Goal: Complete application form

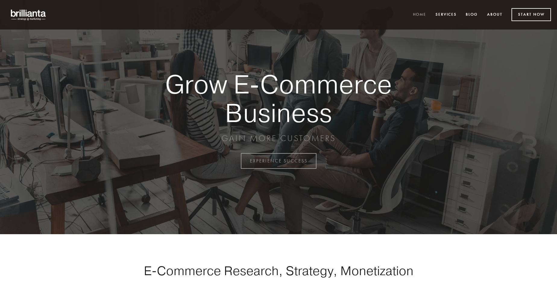
scroll to position [1579, 0]
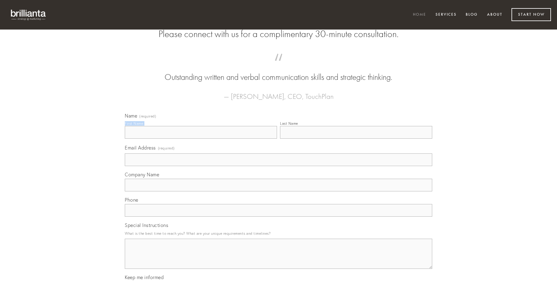
type input "[PERSON_NAME]"
click at [356, 139] on input "Last Name" at bounding box center [356, 132] width 152 height 13
type input "[PERSON_NAME]"
click at [278, 166] on input "Email Address (required)" at bounding box center [278, 159] width 307 height 13
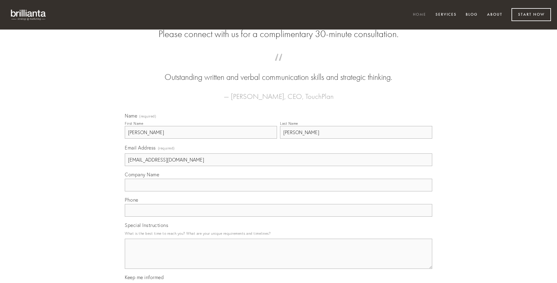
type input "[EMAIL_ADDRESS][DOMAIN_NAME]"
click at [278, 191] on input "Company Name" at bounding box center [278, 185] width 307 height 13
type input "video"
click at [278, 217] on input "text" at bounding box center [278, 210] width 307 height 13
click at [278, 259] on textarea "Special Instructions" at bounding box center [278, 254] width 307 height 30
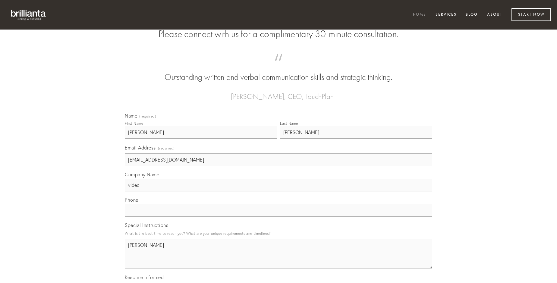
type textarea "[PERSON_NAME]"
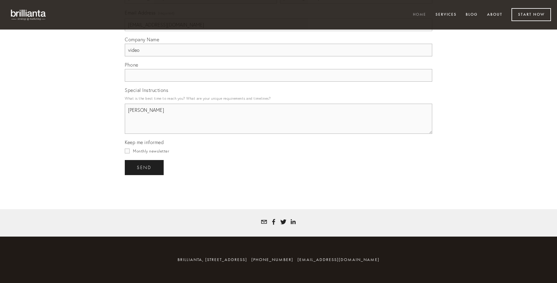
click at [145, 167] on span "send" at bounding box center [144, 167] width 15 height 5
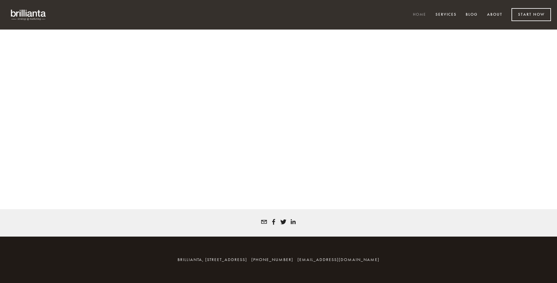
scroll to position [1571, 0]
